Goal: Task Accomplishment & Management: Use online tool/utility

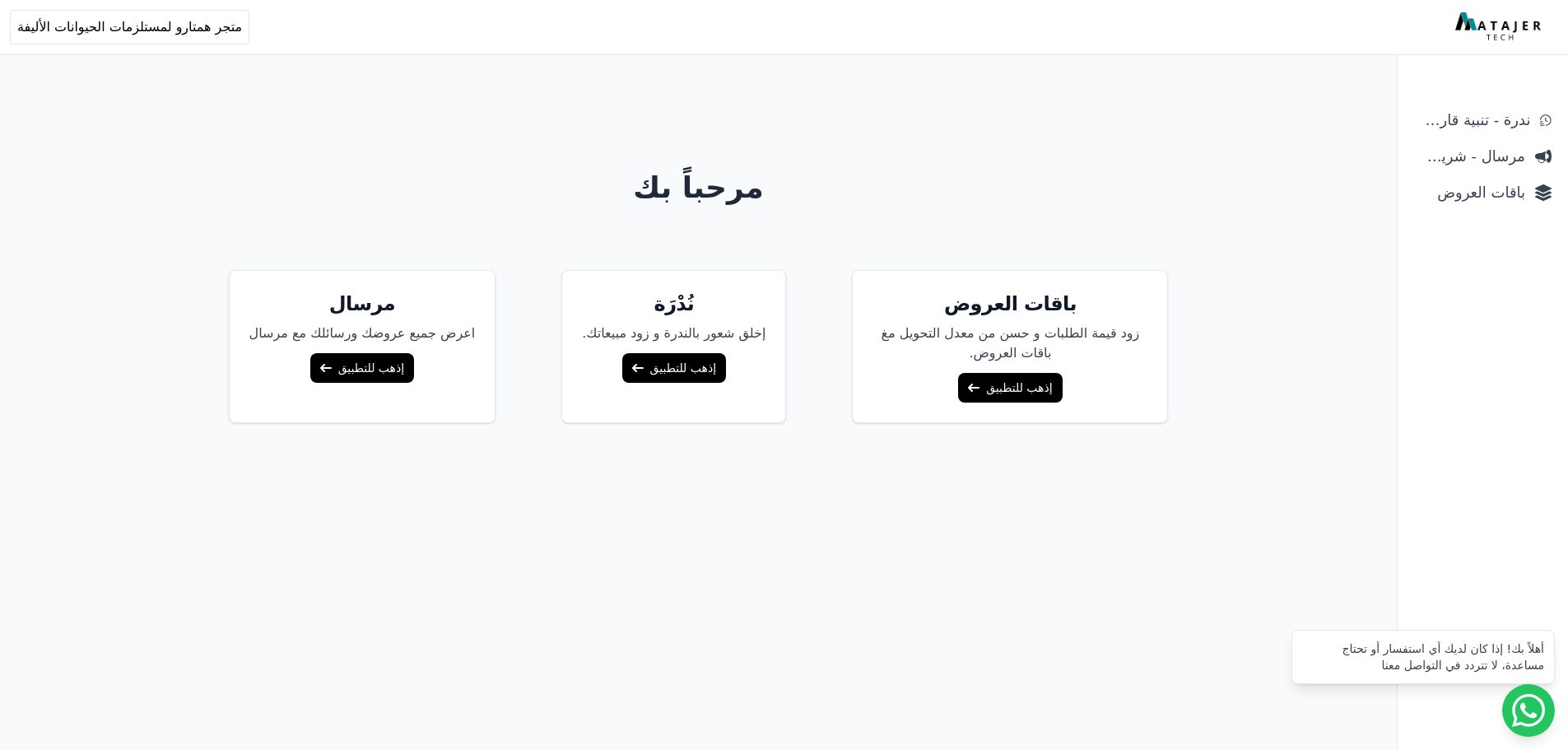
drag, startPoint x: 0, startPoint y: 0, endPoint x: 918, endPoint y: 200, distance: 939.5
click at [918, 200] on h1 "مرحباً بك" at bounding box center [699, 187] width 1265 height 33
click at [999, 387] on link "إذهب للتطبيق" at bounding box center [1010, 388] width 104 height 30
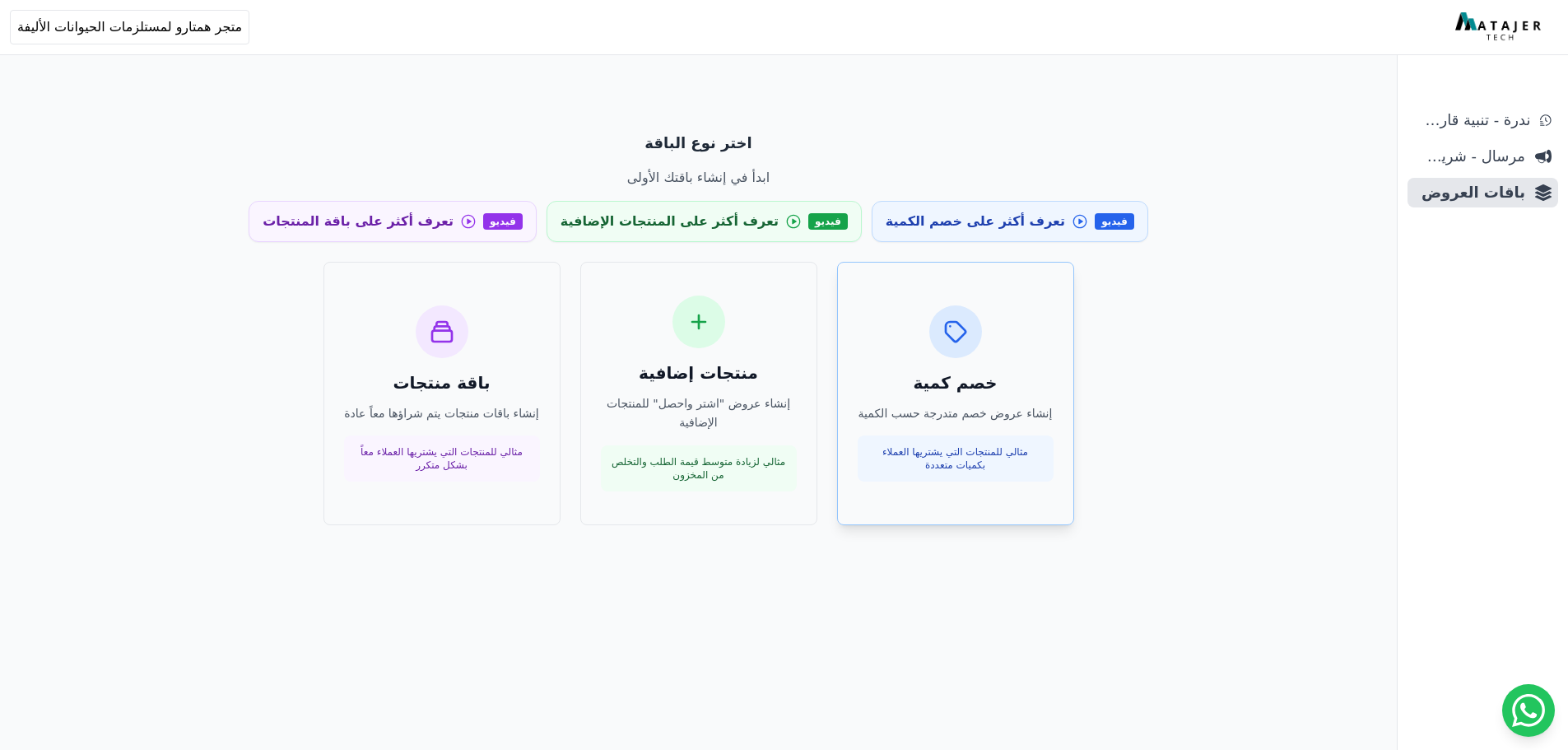
click at [965, 458] on p "مثالي للمنتجات التي يشتريها العملاء بكميات متعددة" at bounding box center [955, 459] width 176 height 26
click at [89, 33] on span "متجر همتارو لمستلزمات الحيوانات الأليفة" at bounding box center [130, 27] width 225 height 20
drag, startPoint x: 54, startPoint y: 96, endPoint x: 201, endPoint y: 92, distance: 147.1
click at [201, 92] on div "هامتارو hamtarosaudi@gmail.com رقم المتجر: 1278867981" at bounding box center [157, 94] width 228 height 83
copy p "[EMAIL_ADDRESS][DOMAIN_NAME]"
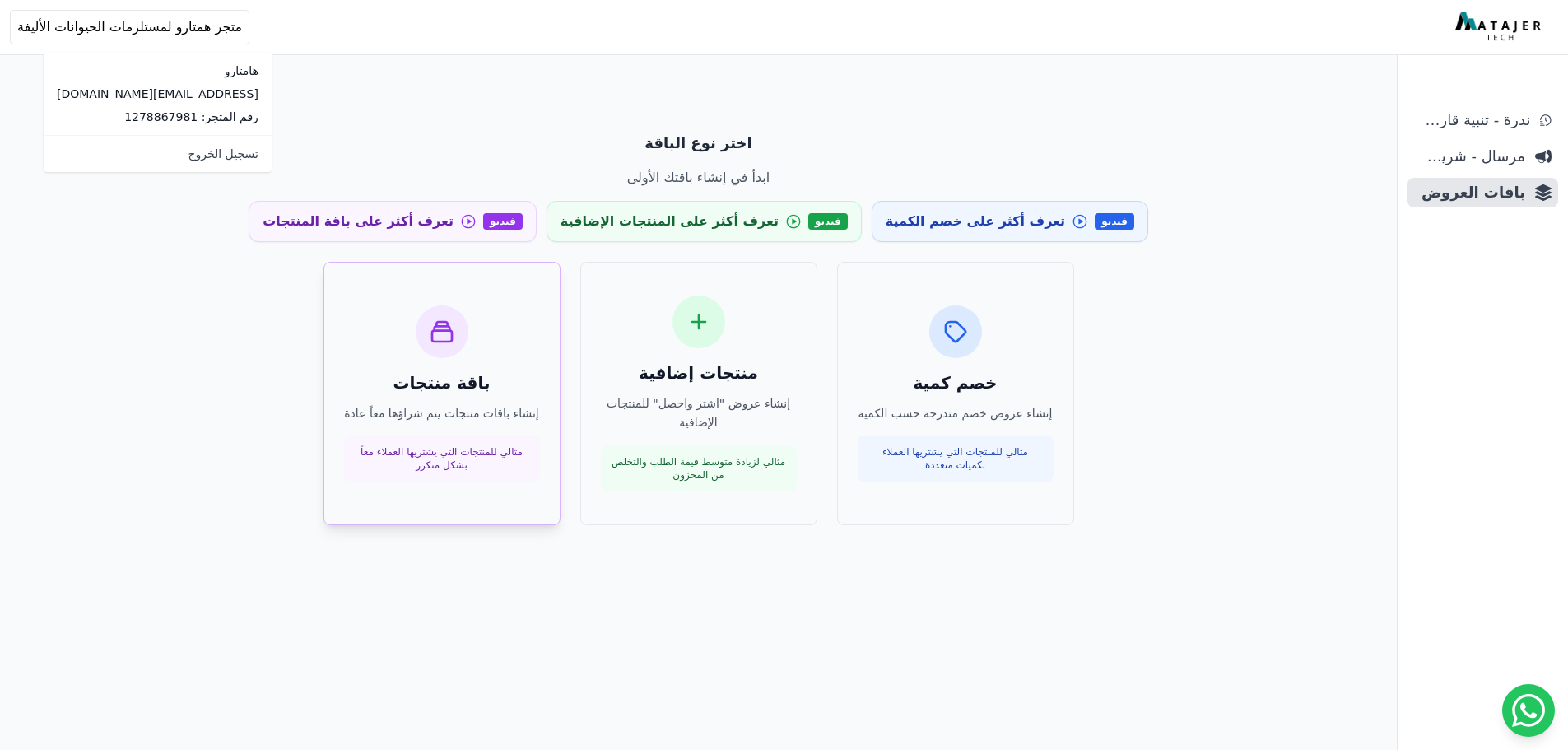
click at [424, 398] on div "باقة منتجات إنشاء باقات منتجات يتم شراؤها معاً عادة مثالي للمنتجات التي يشتريها…" at bounding box center [442, 394] width 196 height 177
